Goal: Navigation & Orientation: Find specific page/section

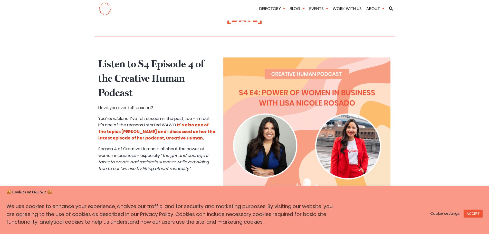
scroll to position [231, 0]
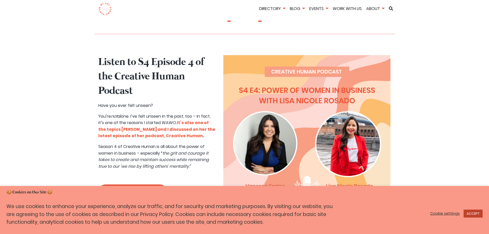
click at [468, 212] on link "ACCEPT" at bounding box center [473, 214] width 19 height 8
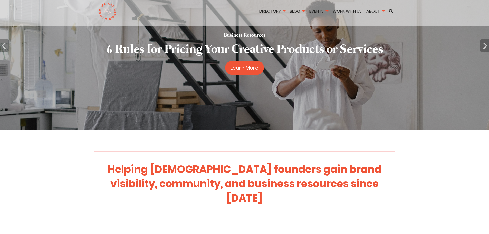
scroll to position [0, 0]
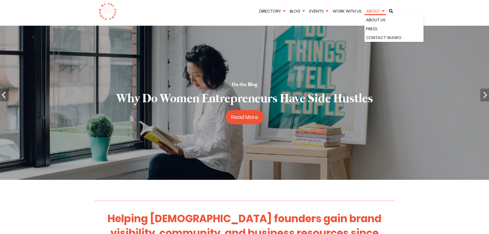
click at [368, 11] on link "About" at bounding box center [376, 11] width 22 height 6
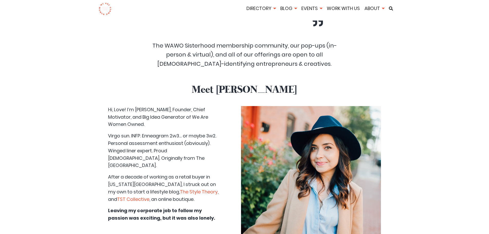
scroll to position [1310, 0]
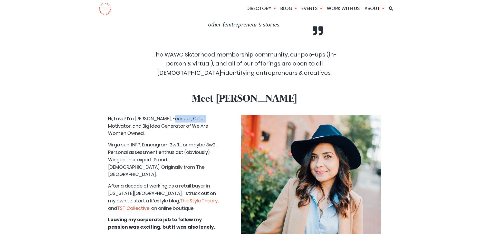
drag, startPoint x: 146, startPoint y: 93, endPoint x: 178, endPoint y: 91, distance: 32.4
click at [178, 115] on p "Hi, Love! I’m [PERSON_NAME], Founder, Chief Motivator, and Big Idea Generator o…" at bounding box center [163, 126] width 110 height 22
